Goal: Check status: Check status

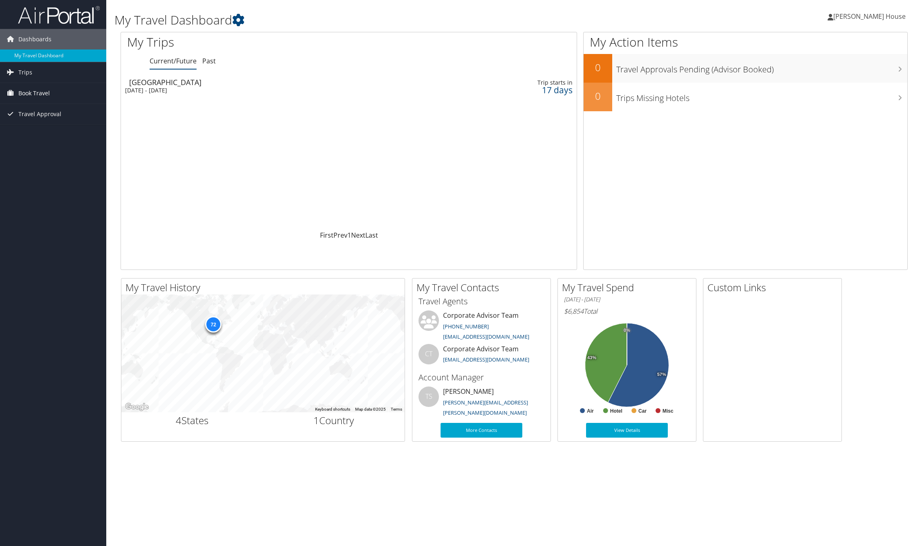
click at [74, 92] on link "Book Travel" at bounding box center [53, 93] width 106 height 20
click at [51, 133] on link "Book/Manage Online Trips" at bounding box center [53, 134] width 106 height 12
click at [43, 75] on link "Trips" at bounding box center [53, 72] width 106 height 20
click at [44, 90] on link "Current/Future Trips" at bounding box center [53, 89] width 106 height 12
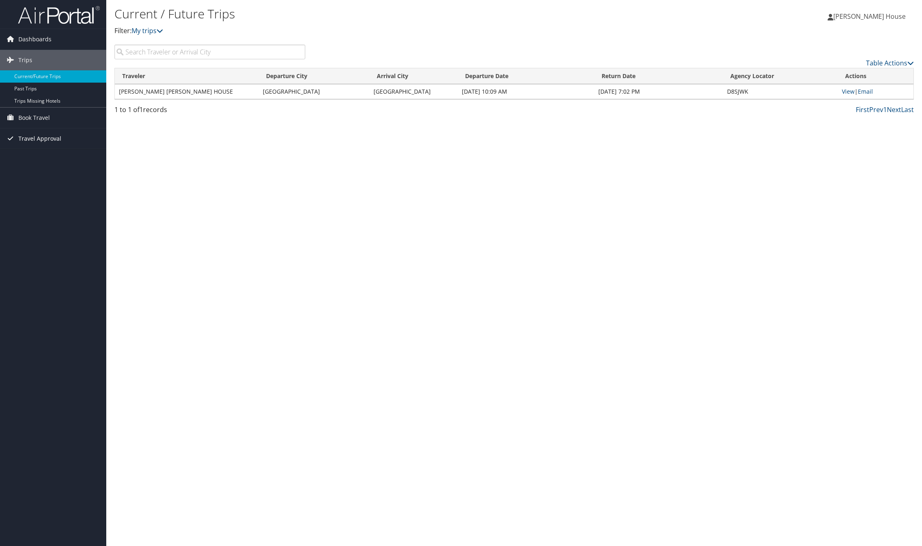
click at [47, 143] on span "Travel Approval" at bounding box center [39, 138] width 43 height 20
click at [48, 156] on link "Pending Trip Approvals" at bounding box center [53, 155] width 106 height 12
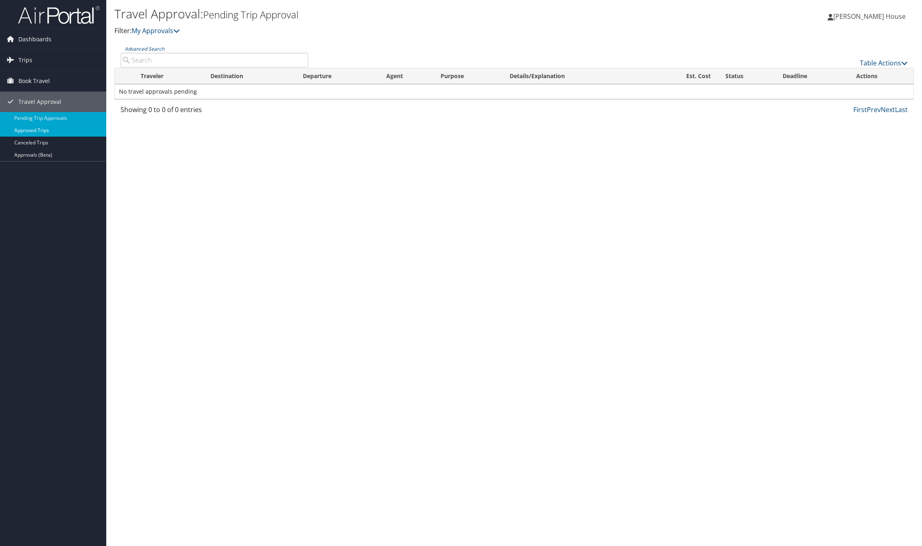
click at [47, 134] on link "Approved Trips" at bounding box center [53, 130] width 106 height 12
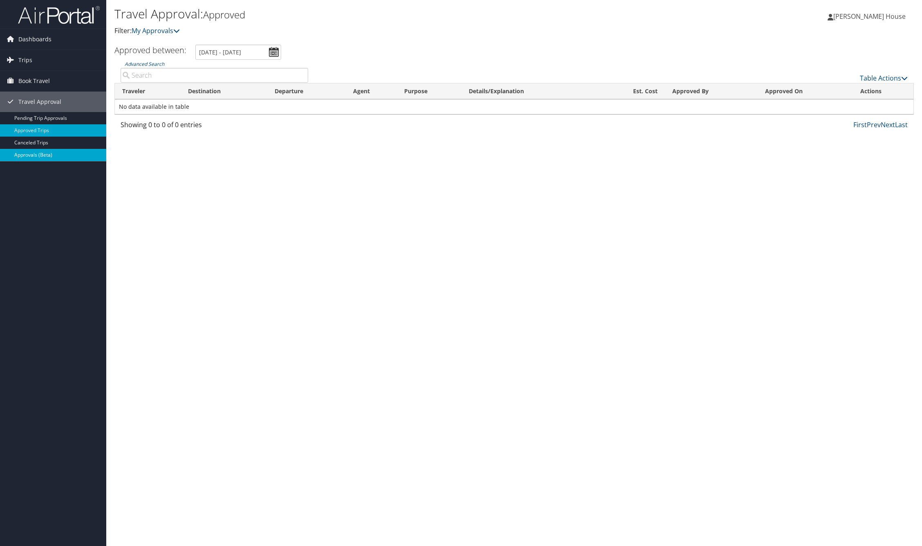
click at [45, 157] on link "Approvals (Beta)" at bounding box center [53, 155] width 106 height 12
click at [76, 62] on link "Trips" at bounding box center [53, 60] width 106 height 20
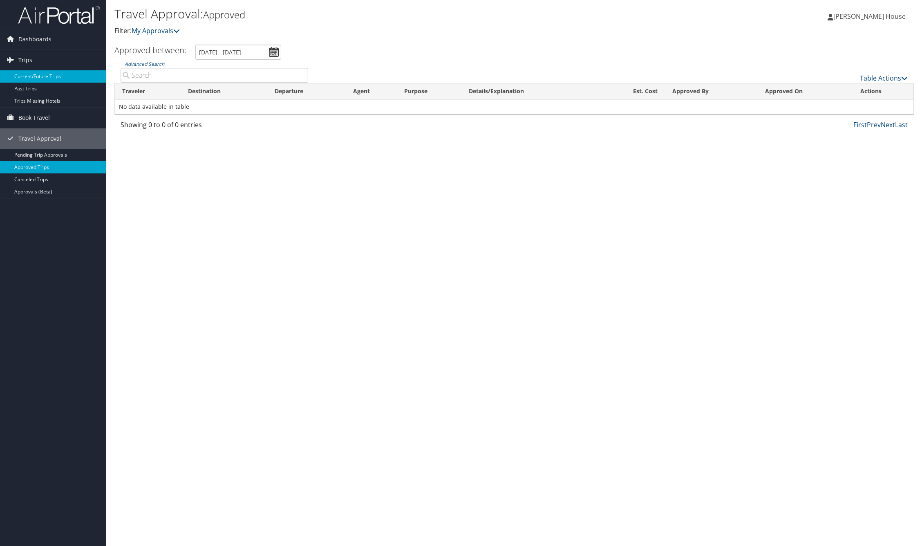
click at [46, 76] on link "Current/Future Trips" at bounding box center [53, 76] width 106 height 12
